Goal: Find specific page/section: Find specific page/section

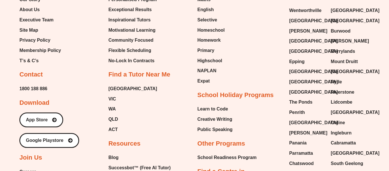
scroll to position [2318, 0]
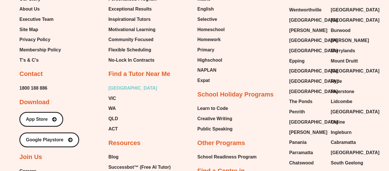
click at [114, 86] on span "[GEOGRAPHIC_DATA]" at bounding box center [133, 88] width 49 height 9
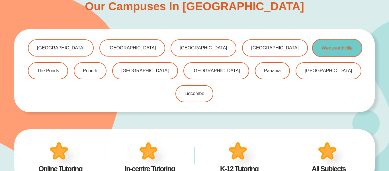
scroll to position [336, 0]
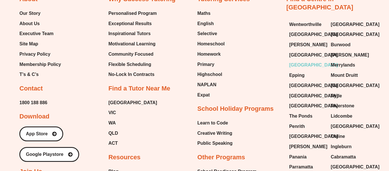
scroll to position [2270, 0]
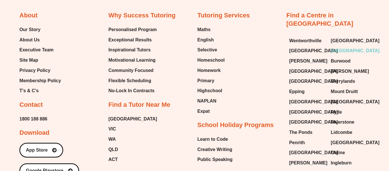
click at [346, 46] on span "[GEOGRAPHIC_DATA]" at bounding box center [355, 50] width 49 height 9
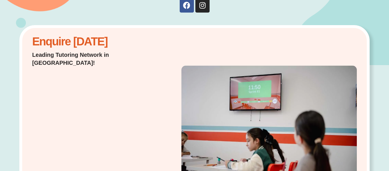
scroll to position [252, 0]
